Goal: Transaction & Acquisition: Download file/media

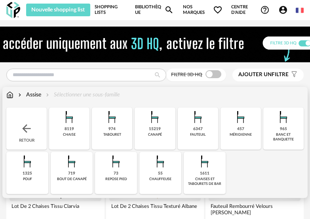
click at [194, 124] on img at bounding box center [198, 116] width 19 height 19
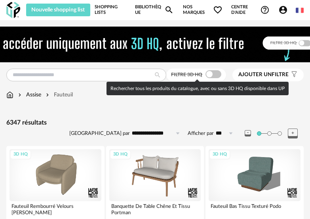
click at [209, 73] on span at bounding box center [214, 74] width 16 height 8
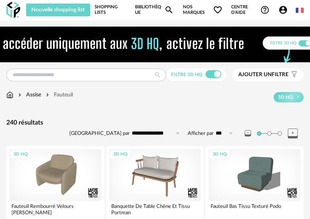
click at [284, 74] on span "Ajouter un filtre" at bounding box center [263, 74] width 50 height 7
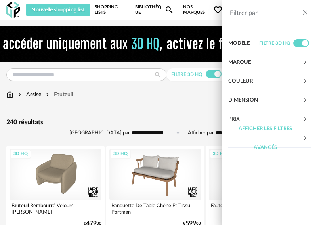
click at [244, 61] on div "Marque" at bounding box center [265, 62] width 74 height 19
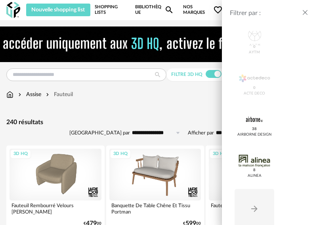
scroll to position [353, 0]
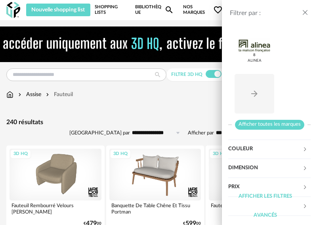
click at [271, 123] on span "Afficher toutes les marques" at bounding box center [269, 125] width 69 height 10
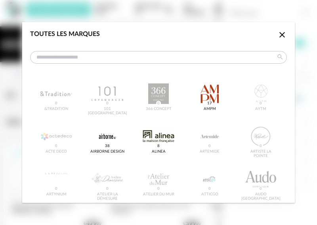
scroll to position [0, 0]
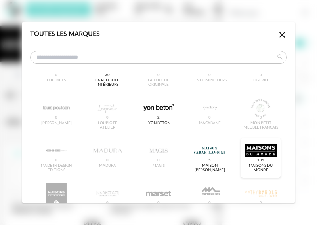
click at [250, 153] on div "dialog" at bounding box center [260, 151] width 31 height 21
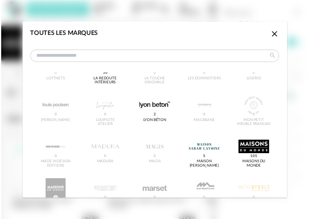
scroll to position [722, 0]
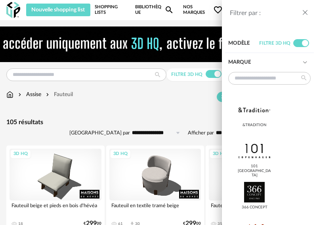
click at [307, 12] on icon "close drawer" at bounding box center [305, 13] width 8 height 8
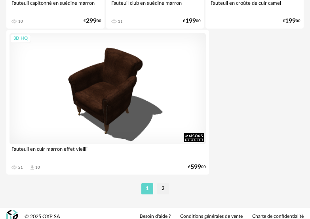
scroll to position [2989, 0]
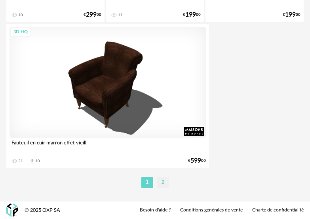
click at [163, 182] on li "2" at bounding box center [163, 182] width 12 height 11
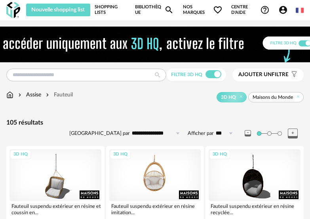
scroll to position [178, 0]
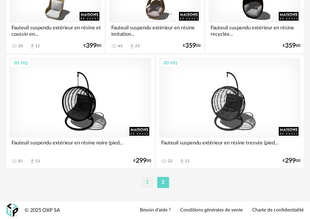
click at [144, 181] on li "1" at bounding box center [147, 182] width 12 height 11
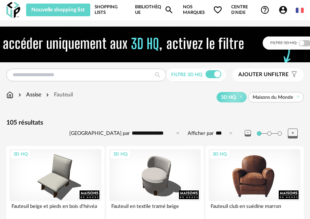
click at [253, 173] on div "3D HQ" at bounding box center [255, 174] width 92 height 51
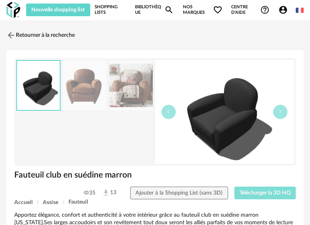
click at [270, 189] on button "Télécharger la 3D HQ" at bounding box center [265, 193] width 62 height 13
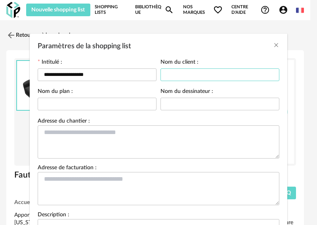
click at [184, 74] on input "Paramètres de la shopping list" at bounding box center [219, 75] width 119 height 13
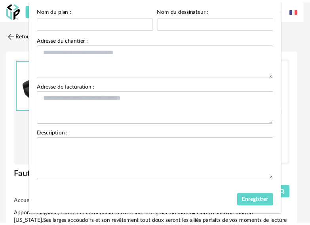
scroll to position [91, 0]
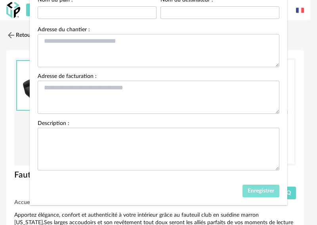
type input "********"
click at [258, 190] on span "Enregistrer" at bounding box center [261, 192] width 27 height 6
